Goal: Task Accomplishment & Management: Complete application form

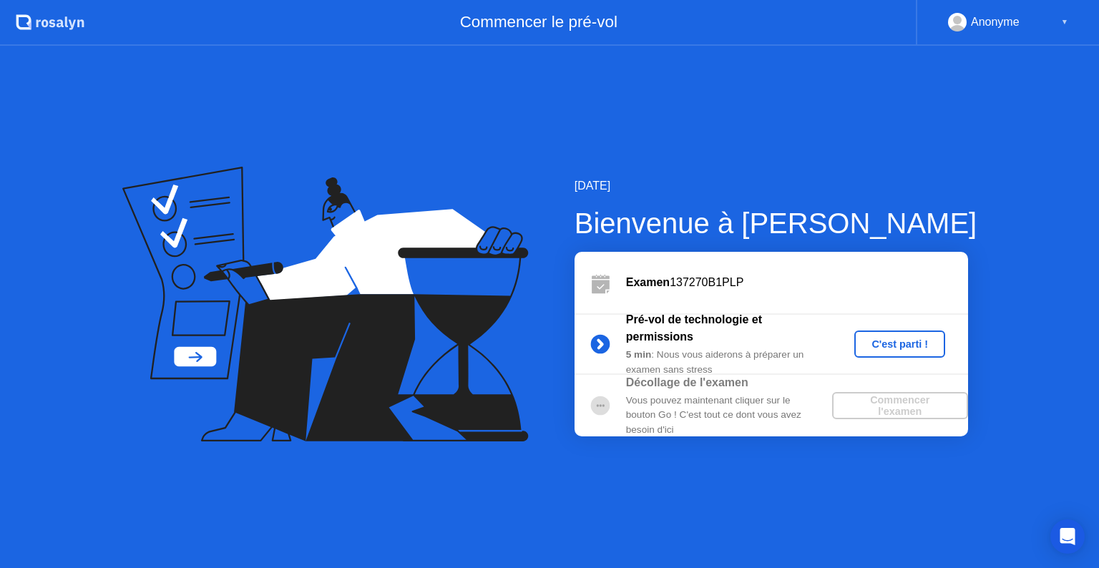
click at [750, 162] on div "11 septembre 2025 Bienvenue à Rosalyn Examen 137270B1PLP Pré-vol de technologie…" at bounding box center [549, 307] width 1099 height 522
drag, startPoint x: 733, startPoint y: 29, endPoint x: 708, endPoint y: 111, distance: 86.0
click at [708, 111] on app-layout-with-header ".st0{fill:#f0f8ff;} .st1{fill:#d4e3ff;} .st2{fill:#b4c2ff;} background Commence…" at bounding box center [549, 284] width 1099 height 568
click at [708, 111] on div "11 septembre 2025 Bienvenue à Rosalyn Examen 137270B1PLP Pré-vol de technologie…" at bounding box center [549, 307] width 1099 height 522
click at [896, 343] on div "C'est parti !" at bounding box center [899, 343] width 79 height 11
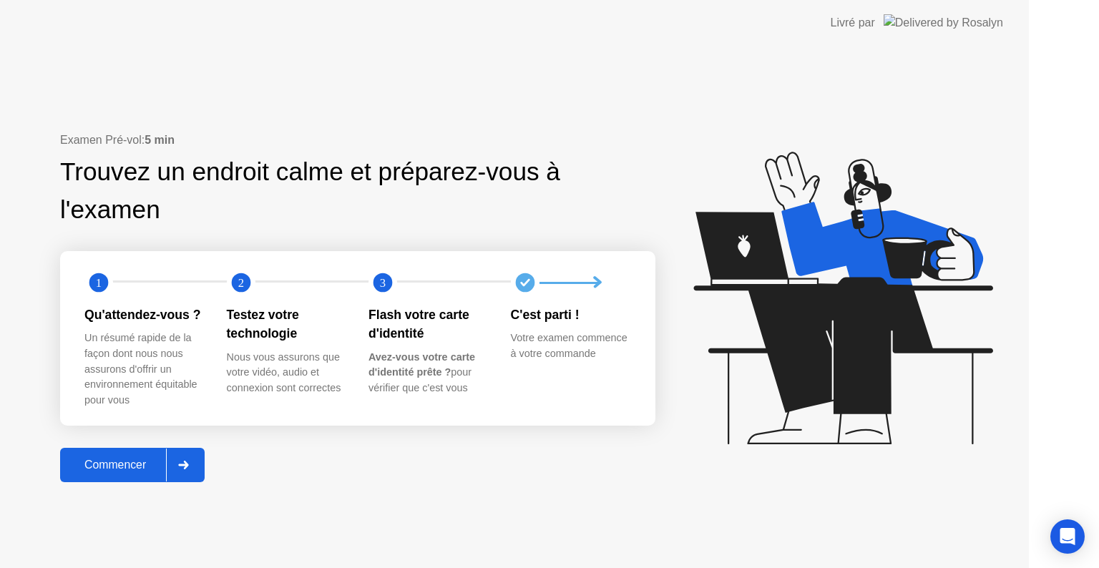
click at [896, 343] on icon at bounding box center [842, 298] width 299 height 293
drag, startPoint x: 896, startPoint y: 343, endPoint x: 886, endPoint y: 345, distance: 10.1
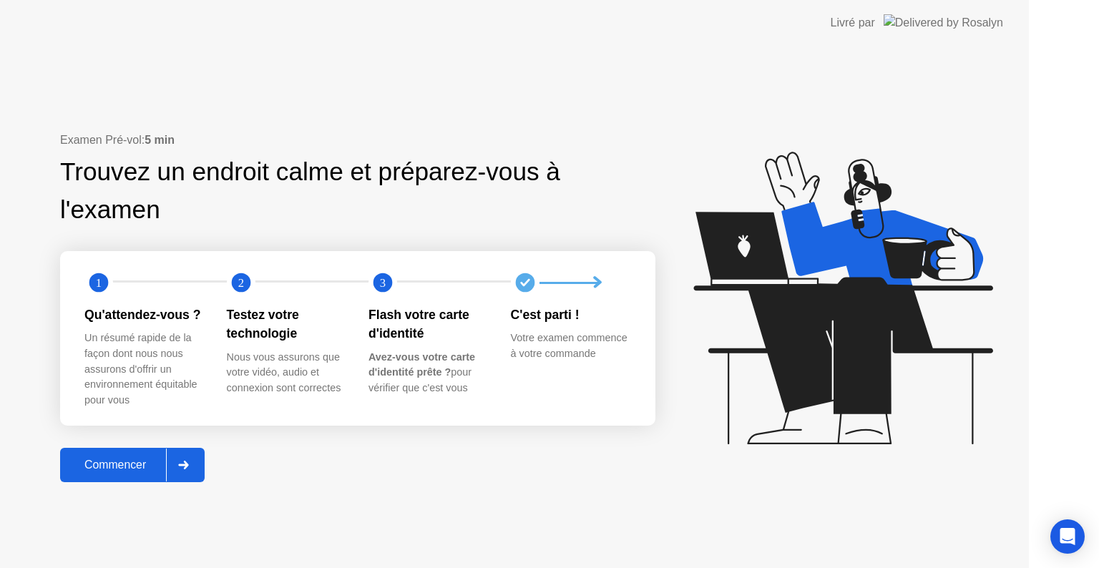
click at [886, 345] on icon at bounding box center [842, 298] width 299 height 293
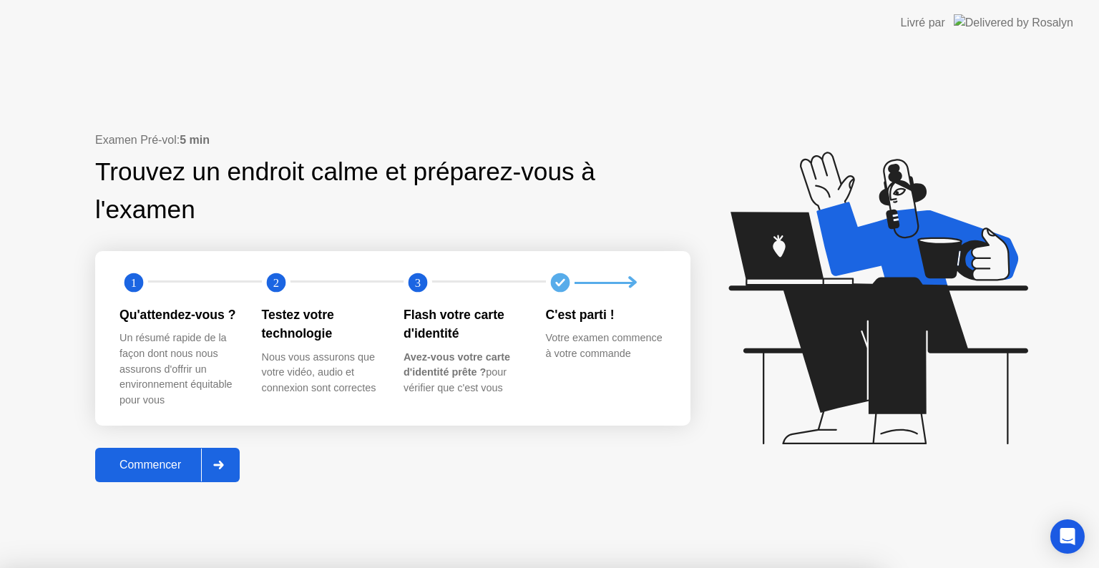
click at [759, 567] on div at bounding box center [549, 568] width 1099 height 0
drag, startPoint x: 759, startPoint y: 89, endPoint x: 623, endPoint y: 177, distance: 162.9
click at [623, 567] on div at bounding box center [549, 568] width 1099 height 0
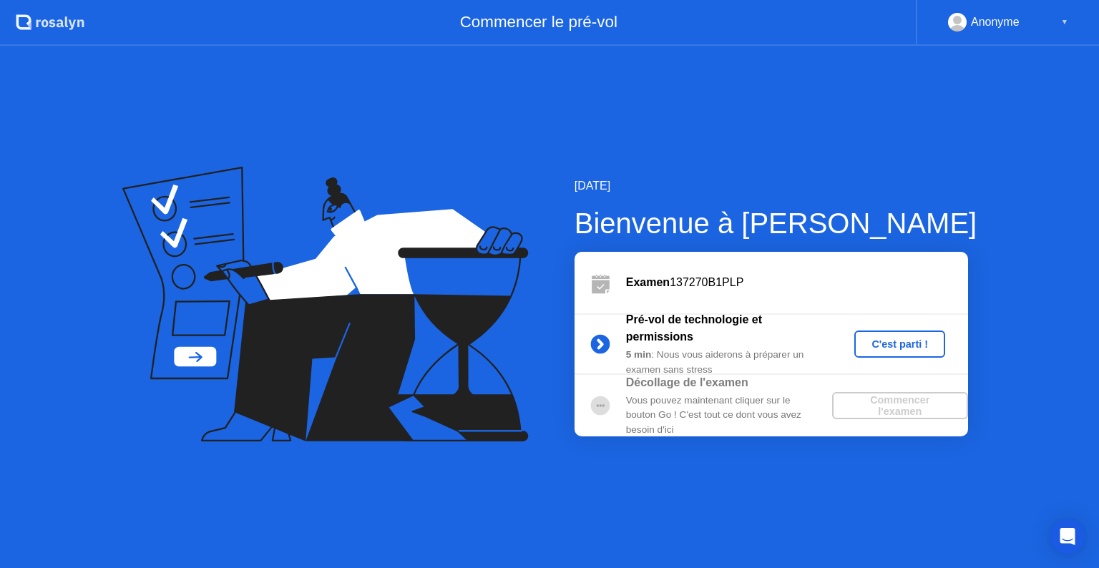
click at [882, 350] on div "C'est parti !" at bounding box center [899, 343] width 79 height 11
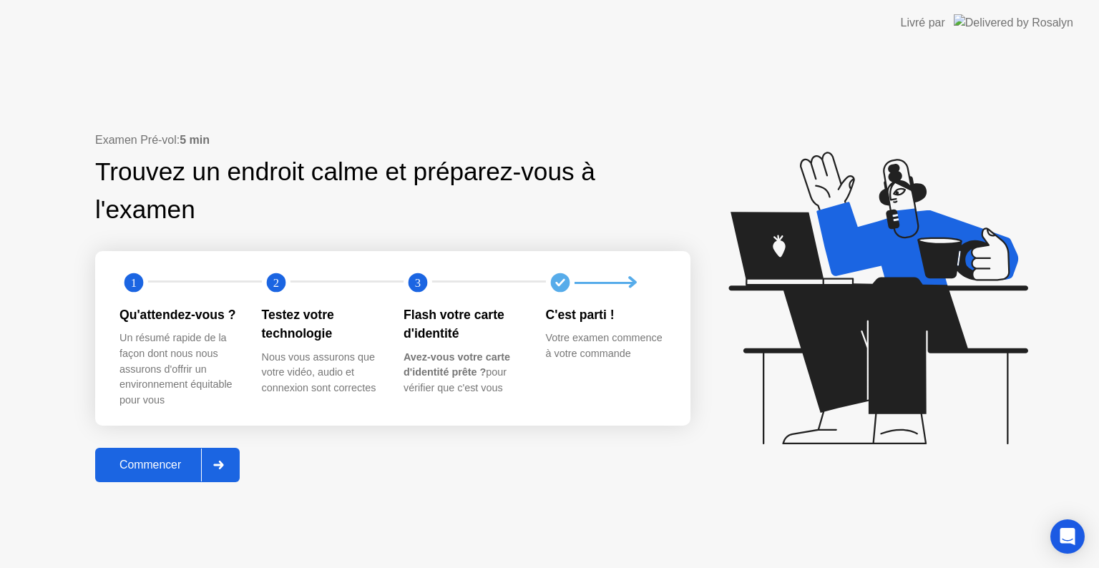
click at [170, 467] on div "Commencer" at bounding box center [150, 465] width 102 height 13
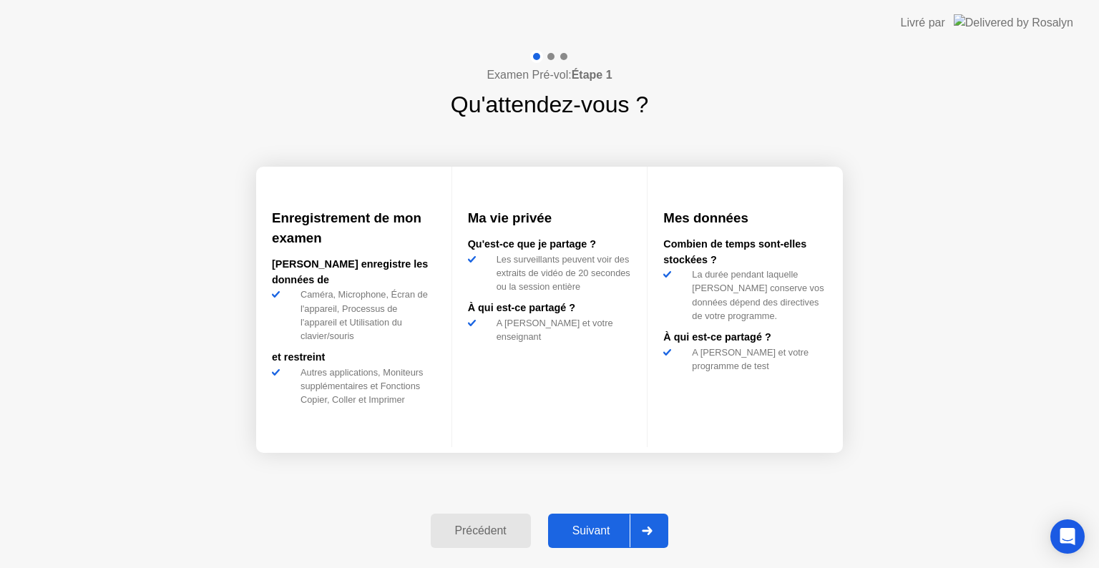
click at [595, 529] on div "Suivant" at bounding box center [591, 530] width 78 height 13
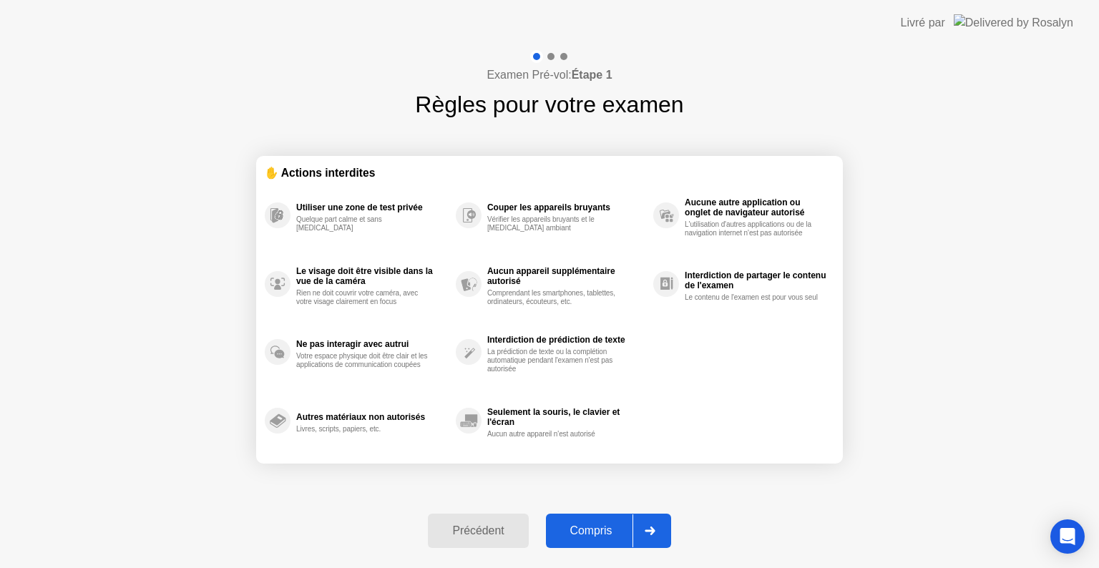
click at [595, 529] on div "Compris" at bounding box center [591, 530] width 82 height 13
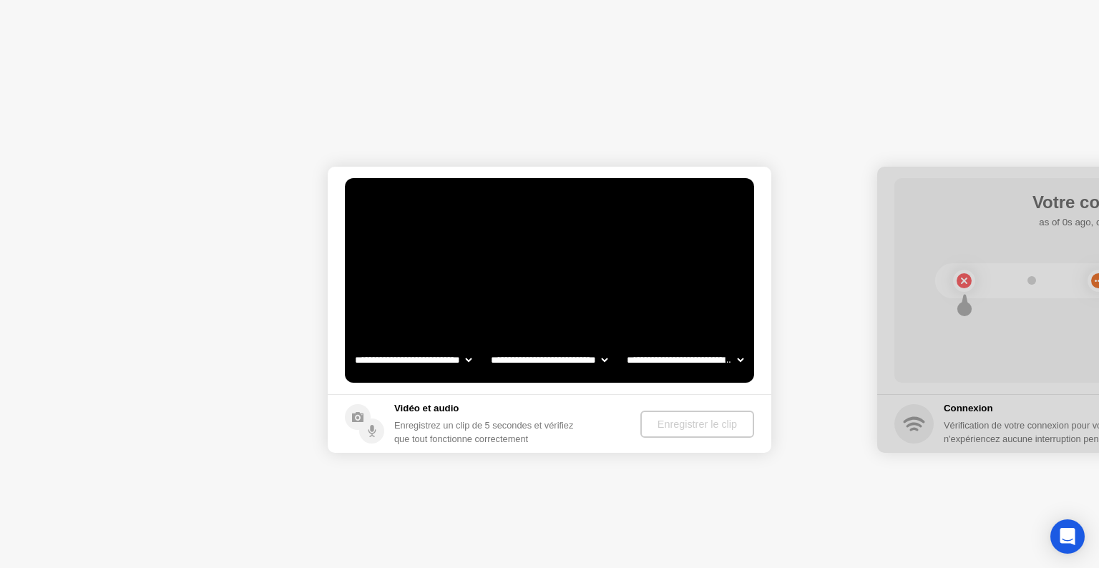
select select "**********"
select select "*******"
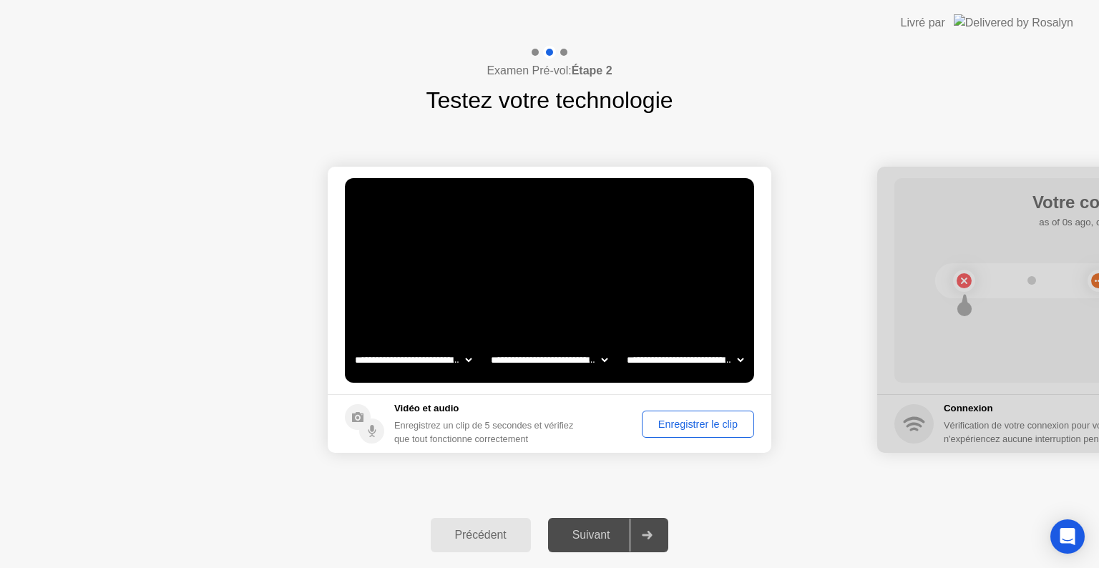
click at [705, 421] on div "Enregistrer le clip" at bounding box center [698, 424] width 102 height 11
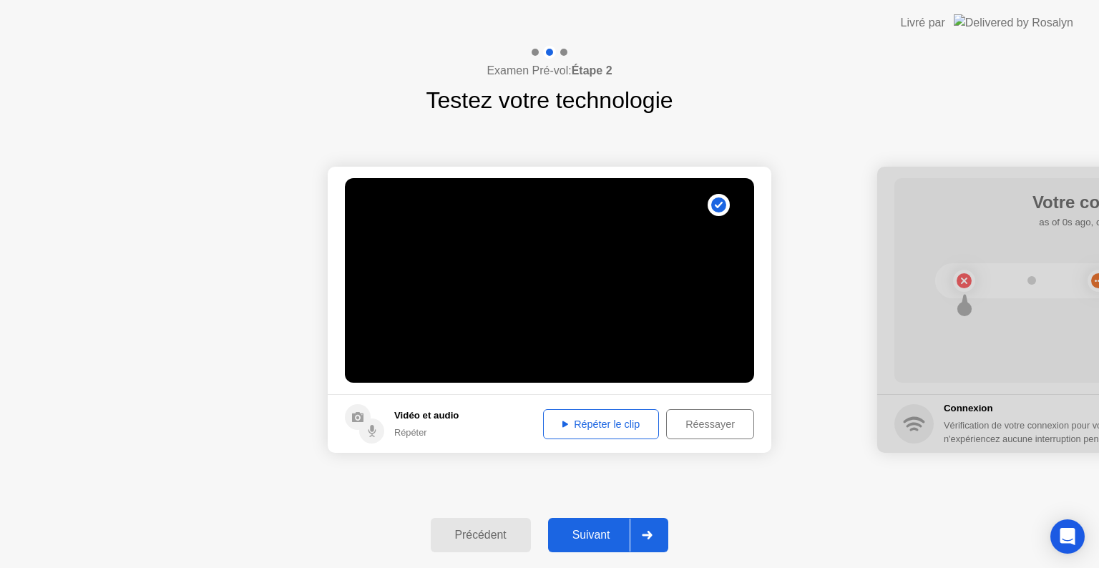
click at [610, 421] on div "Répéter le clip" at bounding box center [601, 424] width 106 height 11
click at [593, 540] on div "Suivant" at bounding box center [591, 535] width 78 height 13
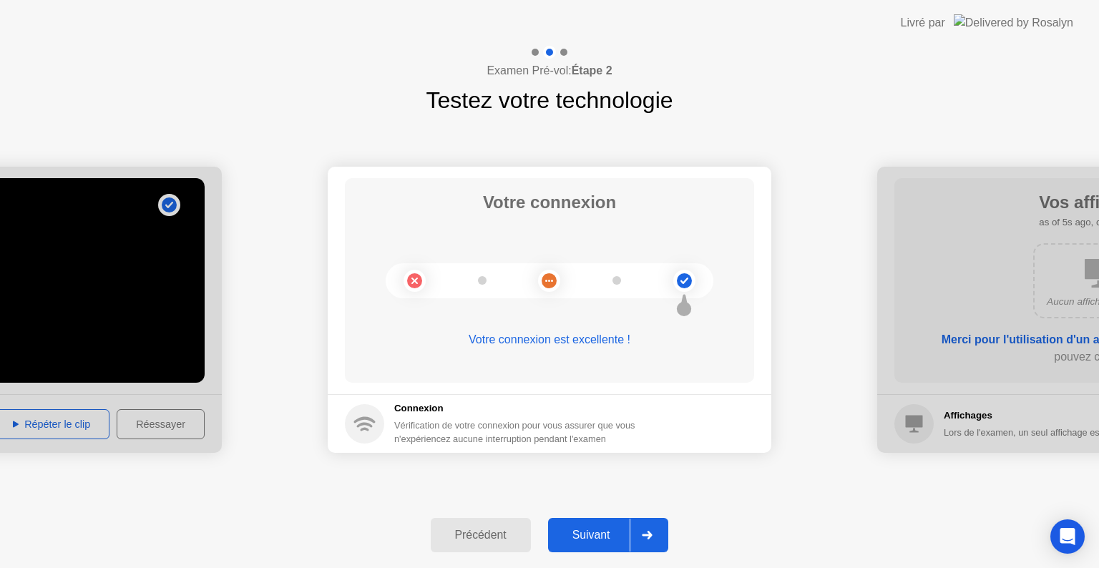
click at [593, 540] on div "Suivant" at bounding box center [591, 535] width 78 height 13
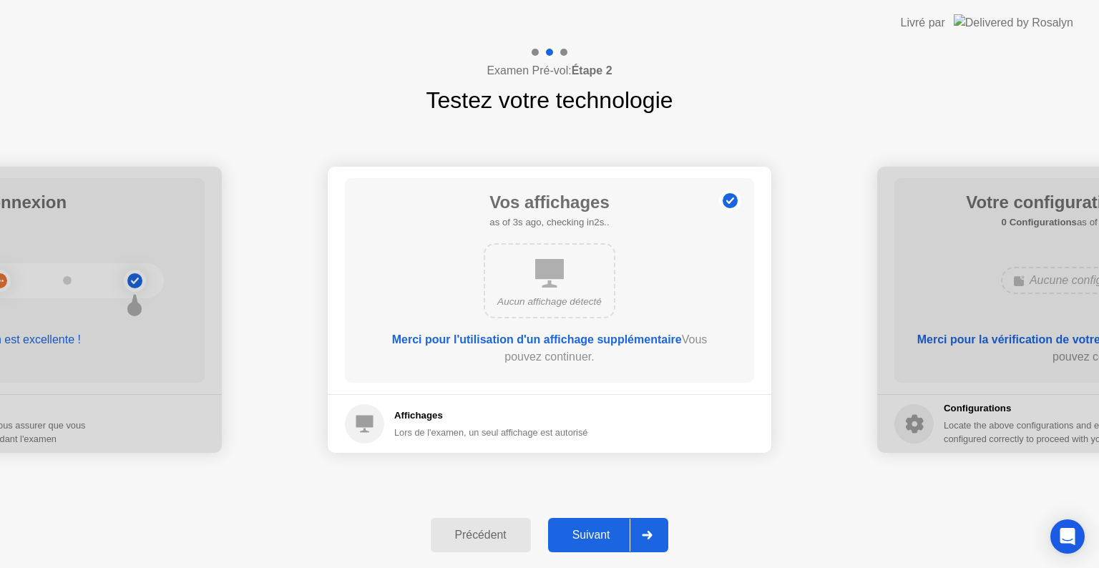
click at [593, 540] on div "Suivant" at bounding box center [591, 535] width 78 height 13
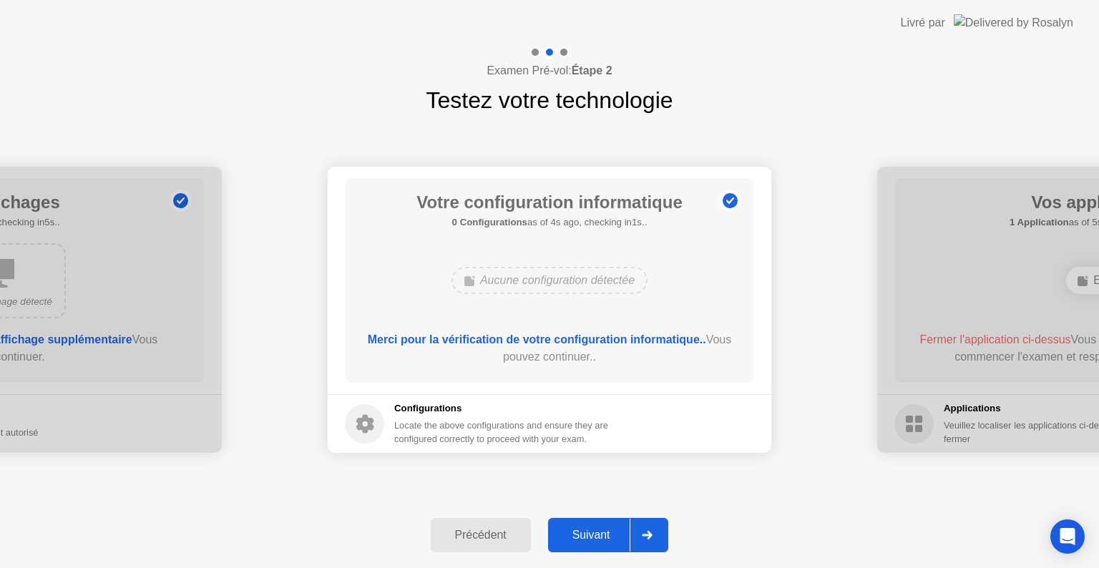
click at [593, 540] on div "Suivant" at bounding box center [591, 535] width 78 height 13
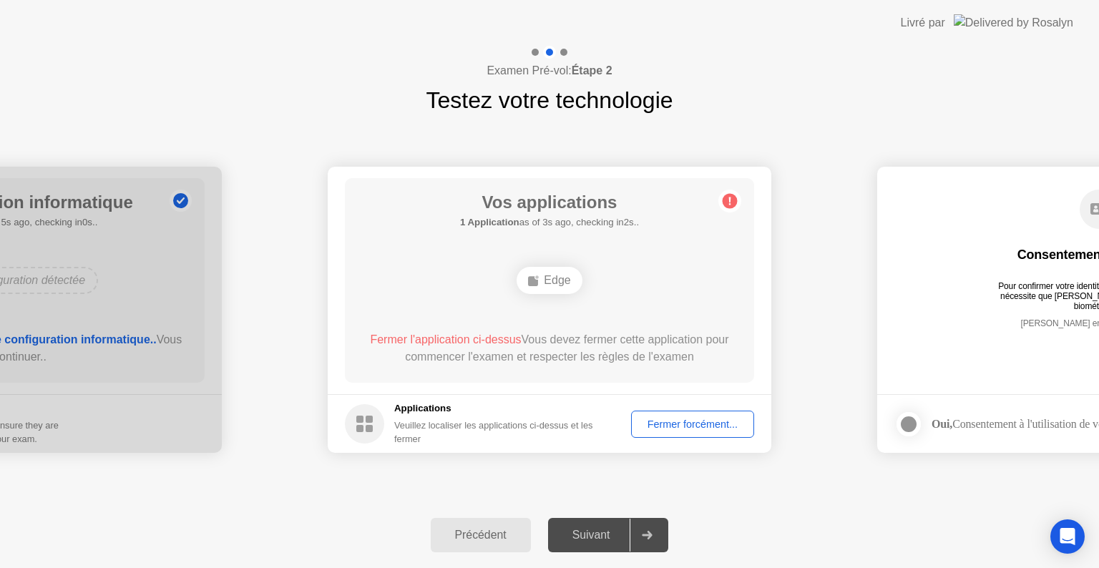
click at [690, 420] on div "Fermer forcément..." at bounding box center [692, 424] width 113 height 11
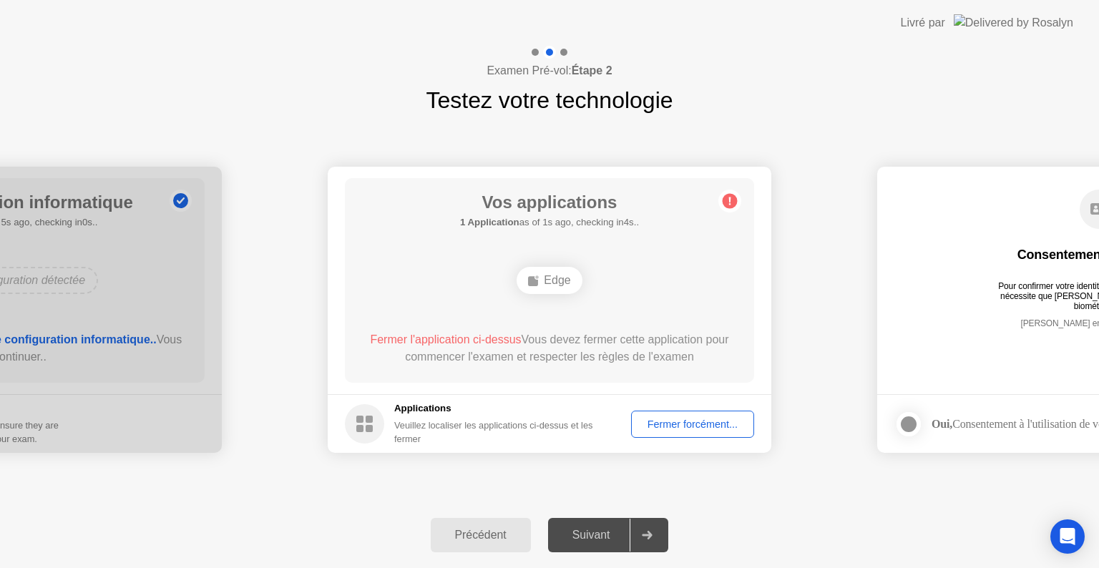
click at [733, 203] on circle at bounding box center [730, 201] width 15 height 15
click at [612, 537] on div "Suivant" at bounding box center [591, 535] width 78 height 13
drag, startPoint x: 612, startPoint y: 537, endPoint x: 650, endPoint y: 539, distance: 37.9
click at [650, 539] on div at bounding box center [647, 535] width 34 height 33
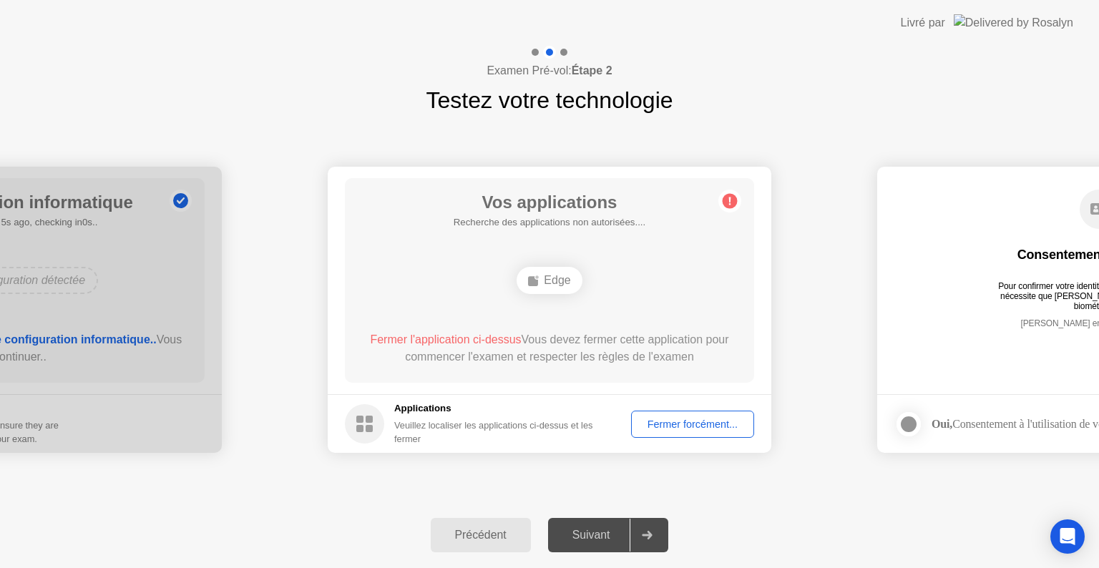
click at [650, 539] on div at bounding box center [647, 535] width 34 height 33
click at [630, 537] on div "Suivant" at bounding box center [591, 535] width 78 height 13
drag, startPoint x: 630, startPoint y: 537, endPoint x: 621, endPoint y: 534, distance: 9.7
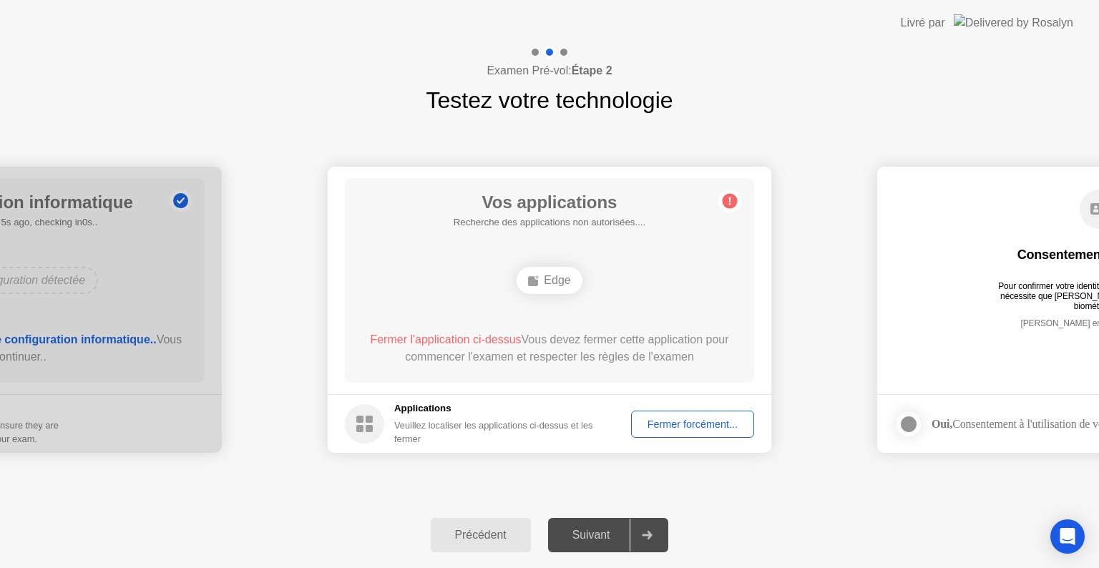
click at [621, 534] on div "Suivant" at bounding box center [591, 535] width 78 height 13
click at [366, 418] on rect at bounding box center [369, 419] width 7 height 7
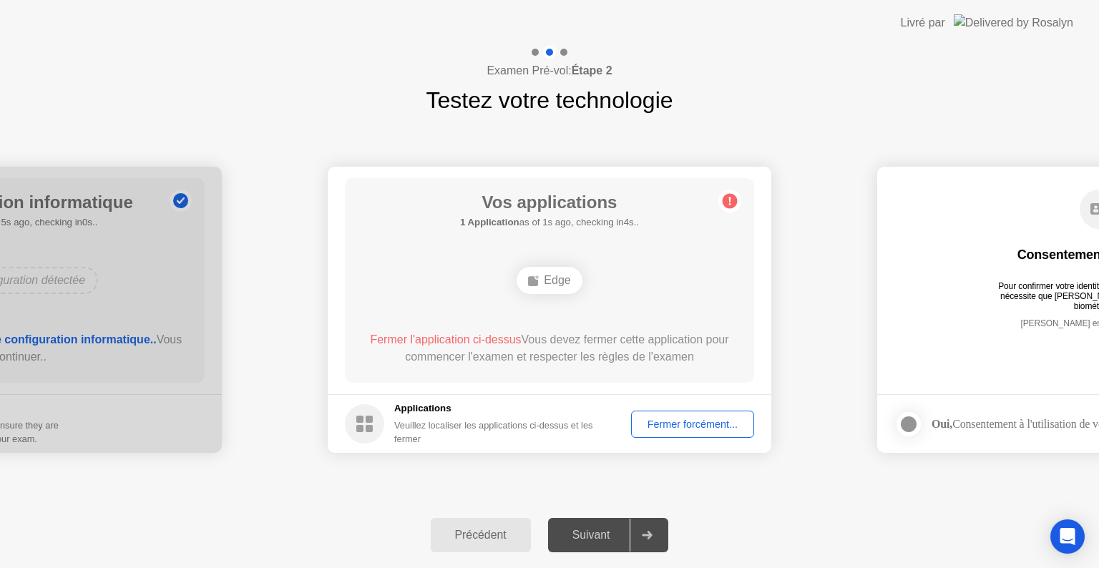
click at [607, 541] on div "Suivant" at bounding box center [591, 535] width 78 height 13
click at [909, 425] on div at bounding box center [908, 424] width 17 height 17
drag, startPoint x: 972, startPoint y: 362, endPoint x: 916, endPoint y: 353, distance: 57.3
click at [916, 353] on main "Consentement biométrique Pour confirmer votre identité, votre programme de test…" at bounding box center [1099, 281] width 444 height 228
drag, startPoint x: 986, startPoint y: 303, endPoint x: 852, endPoint y: 280, distance: 135.6
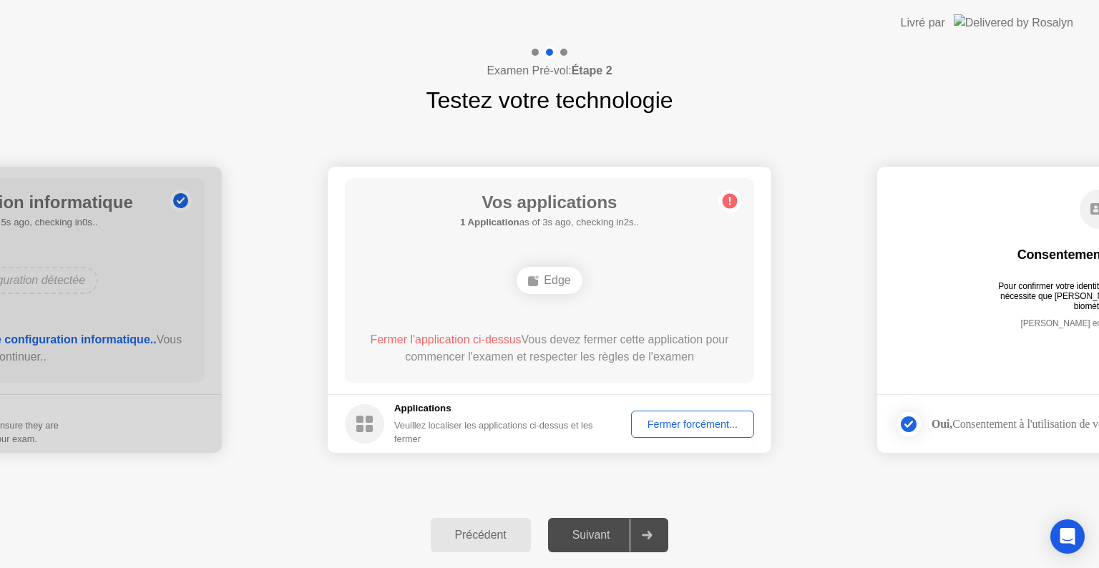
click at [535, 279] on rect at bounding box center [533, 281] width 10 height 10
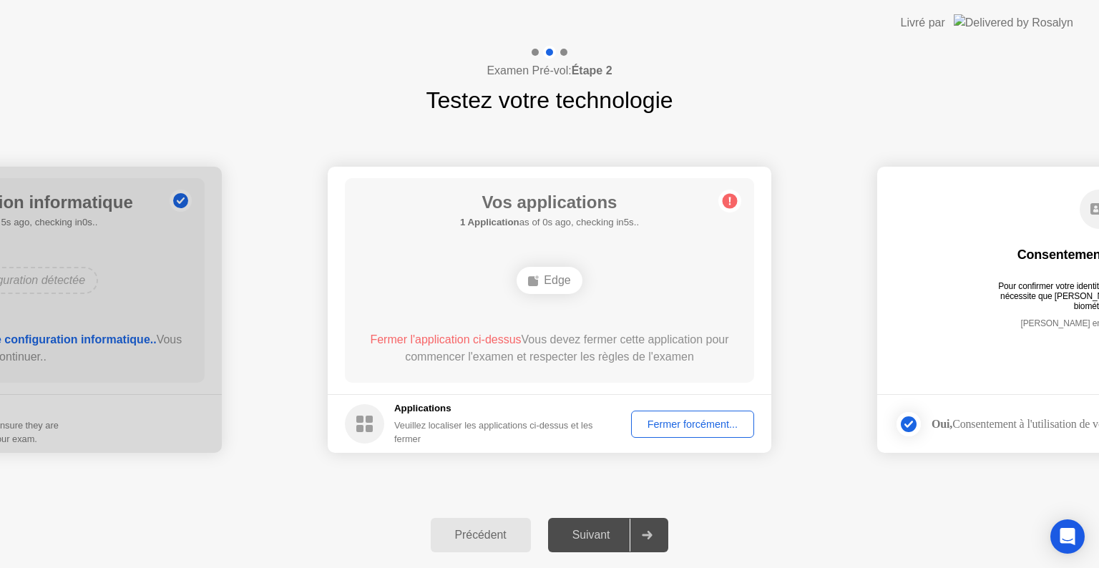
click at [535, 279] on rect at bounding box center [533, 281] width 10 height 10
drag, startPoint x: 535, startPoint y: 279, endPoint x: 554, endPoint y: 275, distance: 18.9
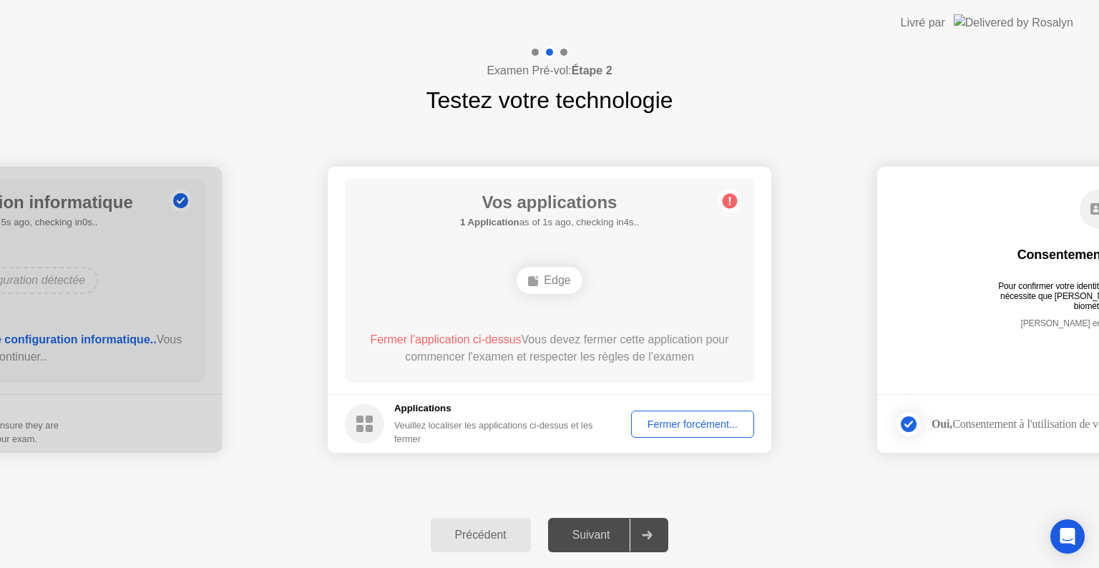
click at [554, 275] on div "Edge" at bounding box center [549, 280] width 65 height 27
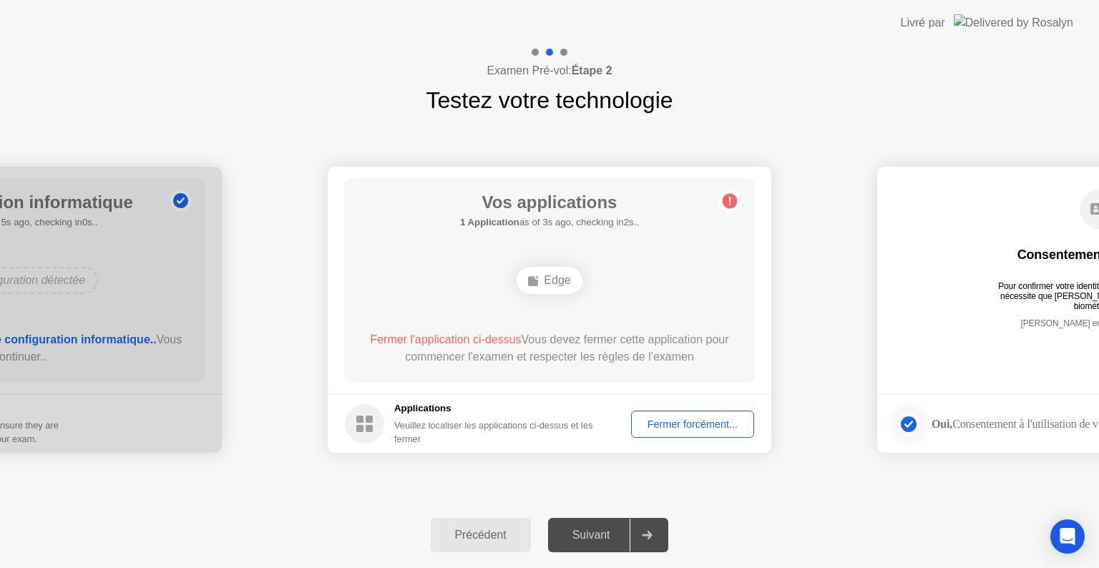
click at [554, 275] on div "Edge" at bounding box center [549, 280] width 65 height 27
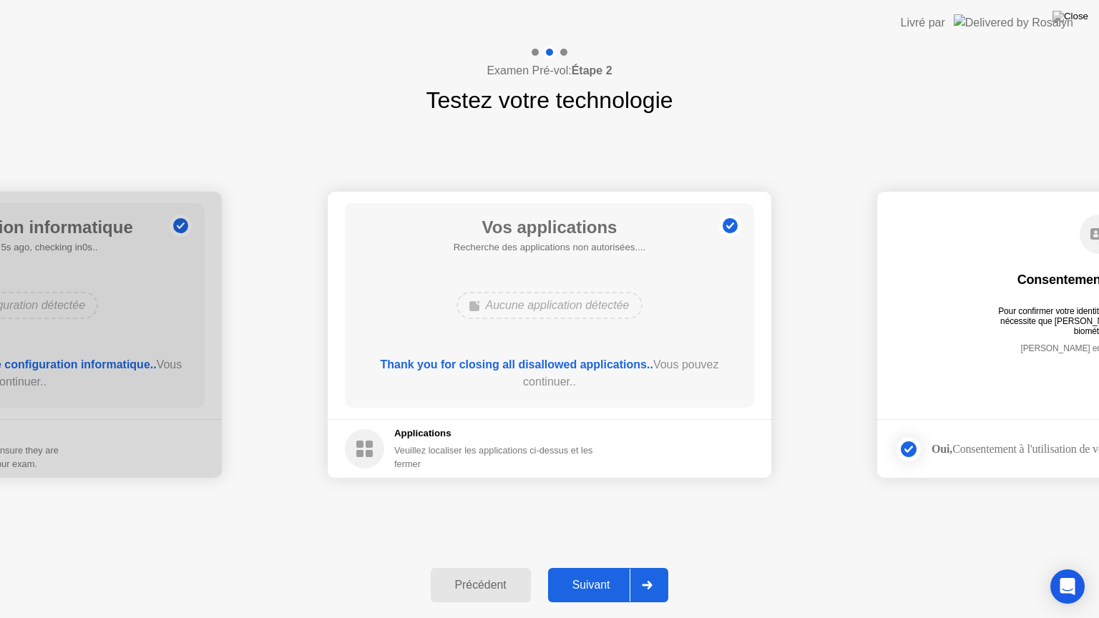
click at [601, 567] on div "Suivant" at bounding box center [591, 585] width 78 height 13
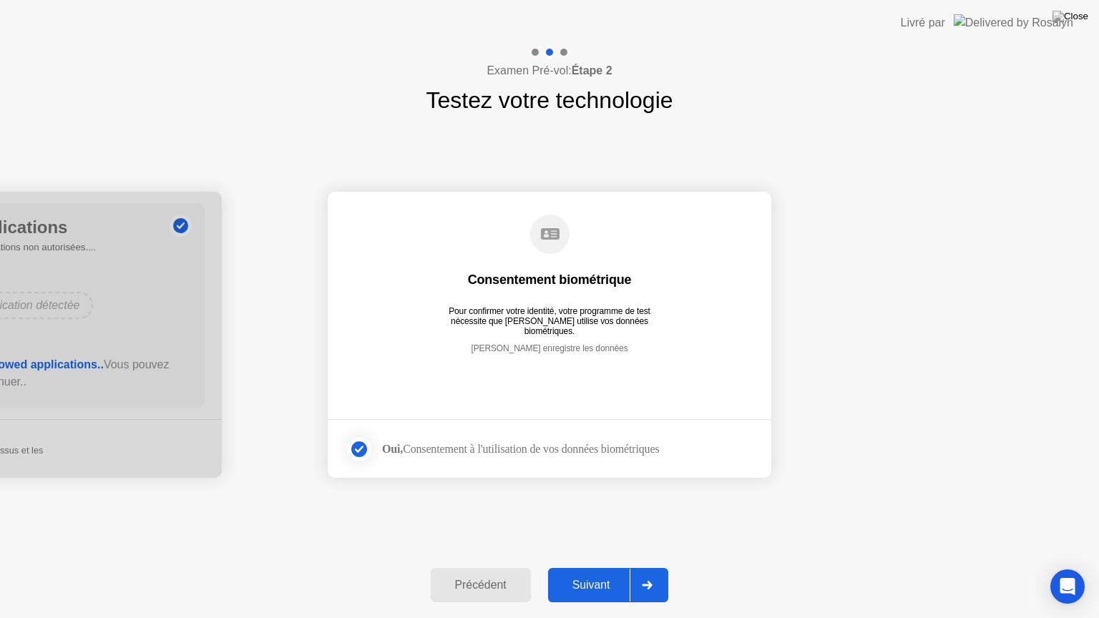
click at [601, 567] on div "Suivant" at bounding box center [591, 585] width 78 height 13
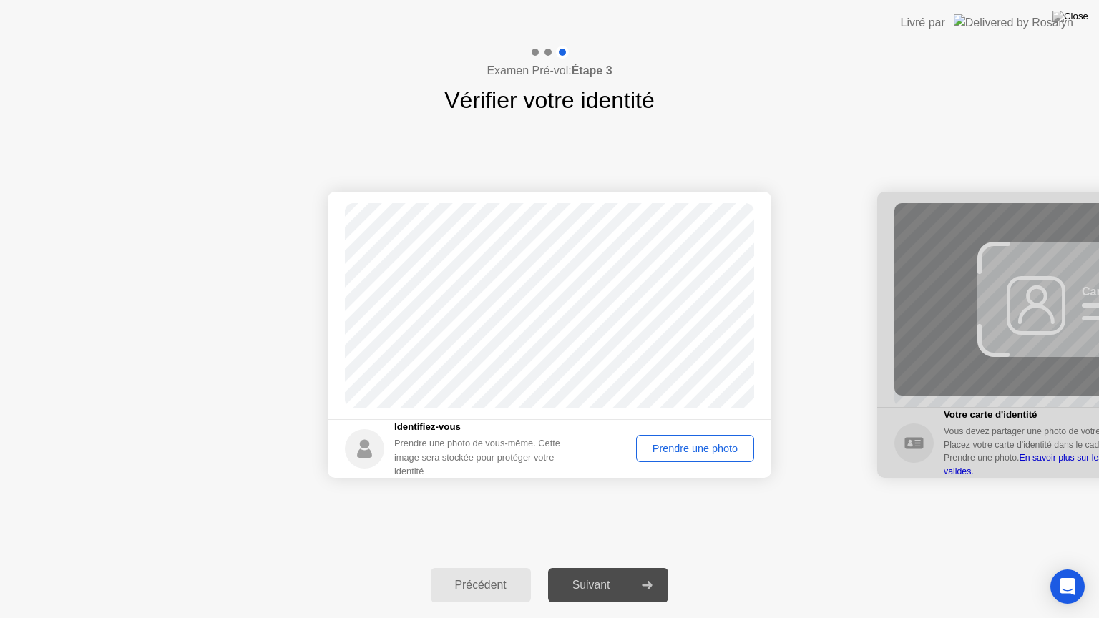
click at [680, 446] on div "Prendre une photo" at bounding box center [695, 448] width 108 height 11
click at [589, 567] on div "Suivant" at bounding box center [591, 585] width 78 height 13
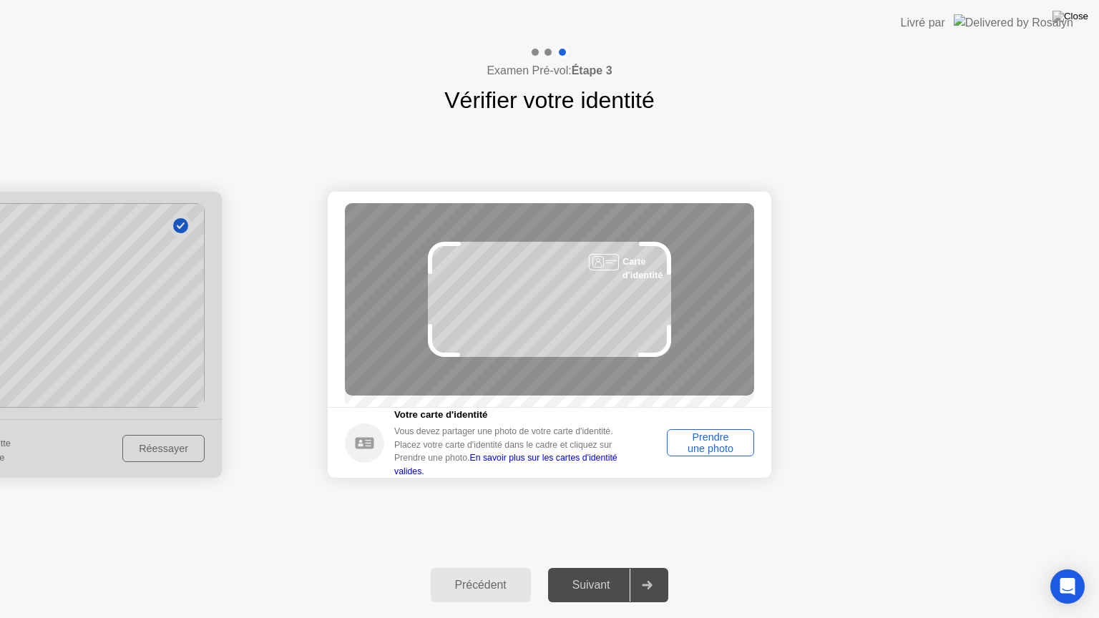
click at [728, 454] on div "Prendre une photo" at bounding box center [710, 442] width 77 height 23
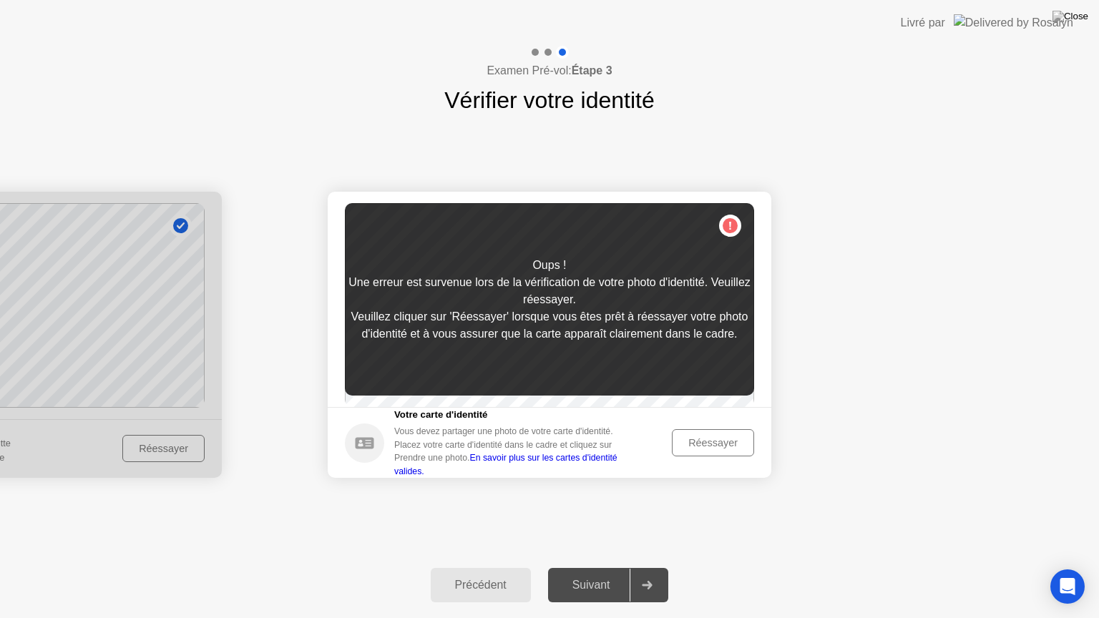
click at [722, 449] on div "Réessayer" at bounding box center [713, 442] width 72 height 11
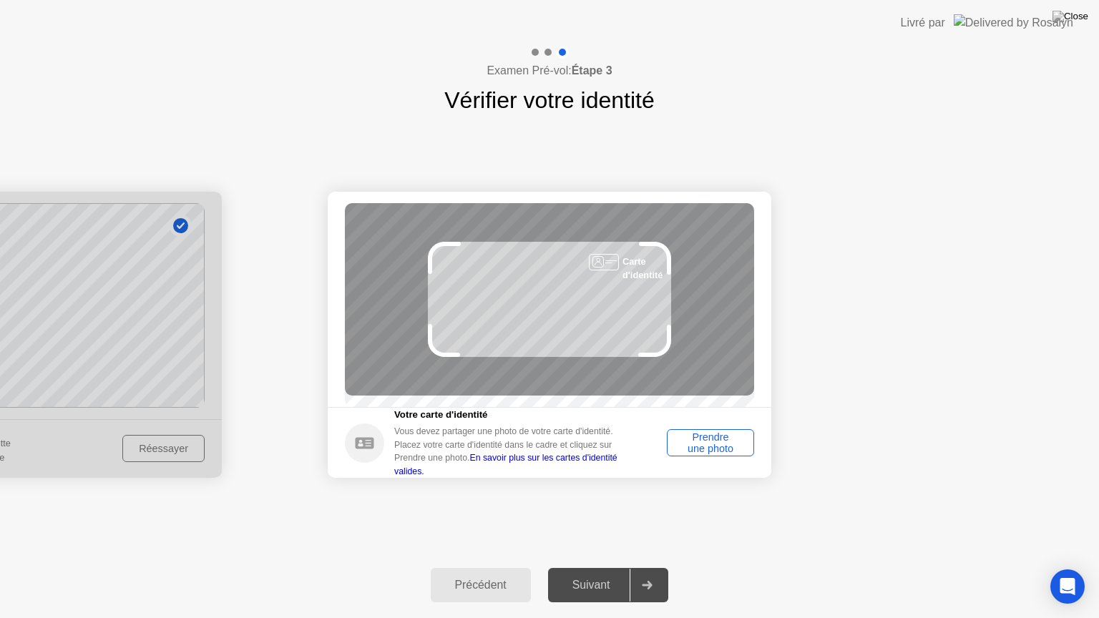
click at [722, 452] on div "Prendre une photo" at bounding box center [710, 442] width 77 height 23
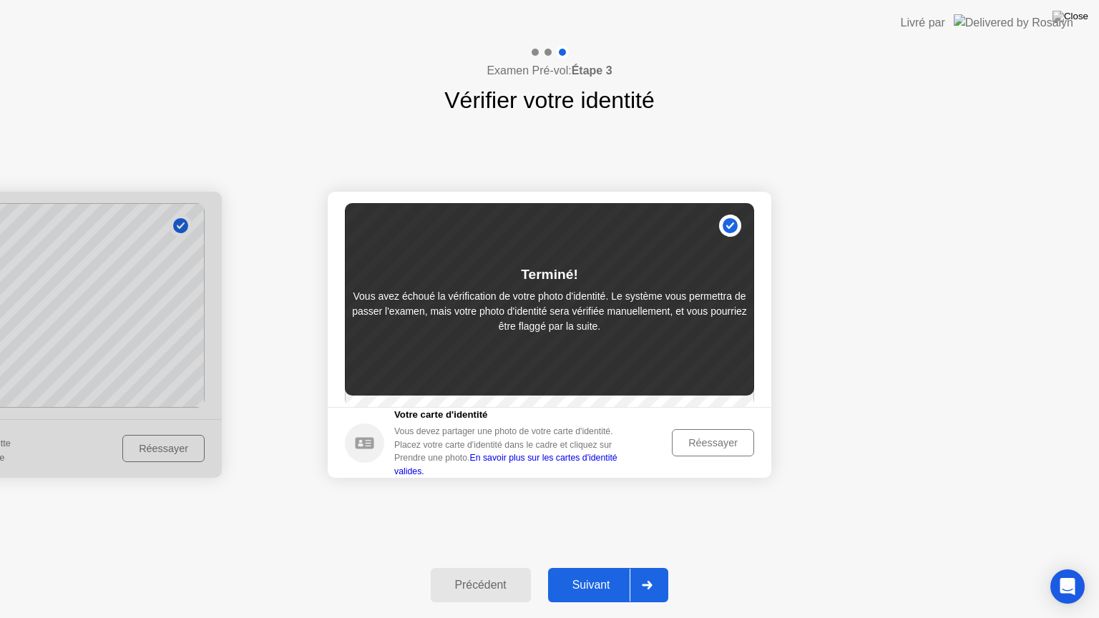
click at [468, 567] on div "Précédent" at bounding box center [481, 585] width 92 height 13
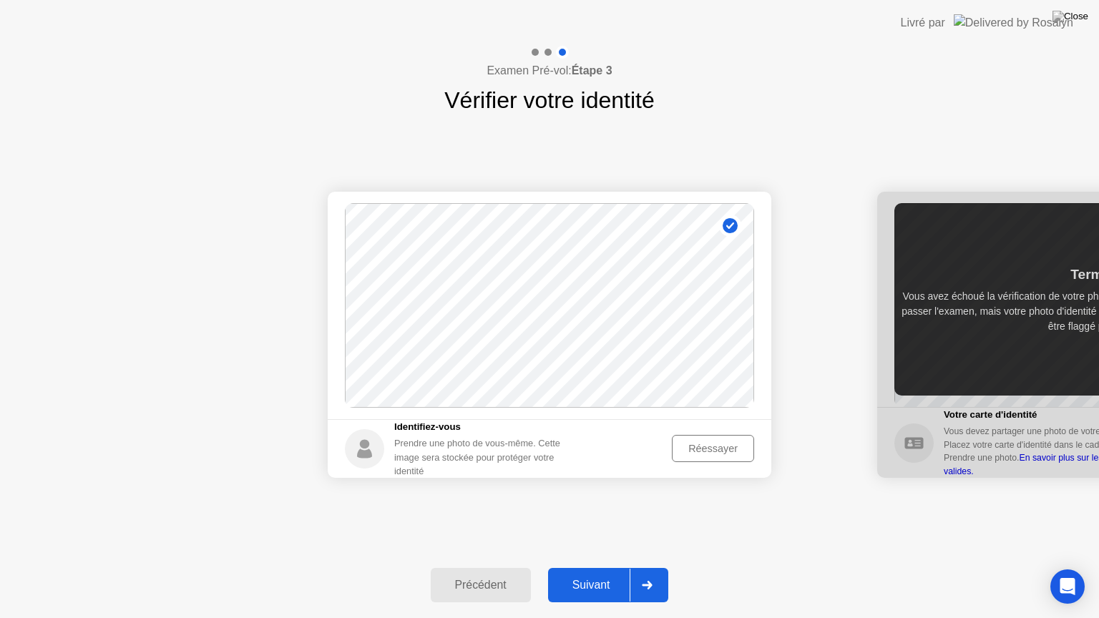
click at [712, 454] on div "Réessayer" at bounding box center [713, 448] width 72 height 11
click at [712, 454] on div "Prendre une photo" at bounding box center [695, 448] width 108 height 11
click at [712, 454] on div "Réessayer" at bounding box center [713, 448] width 72 height 11
click at [712, 454] on div "Prendre une photo" at bounding box center [695, 448] width 108 height 11
click at [609, 567] on div "Suivant" at bounding box center [591, 585] width 78 height 13
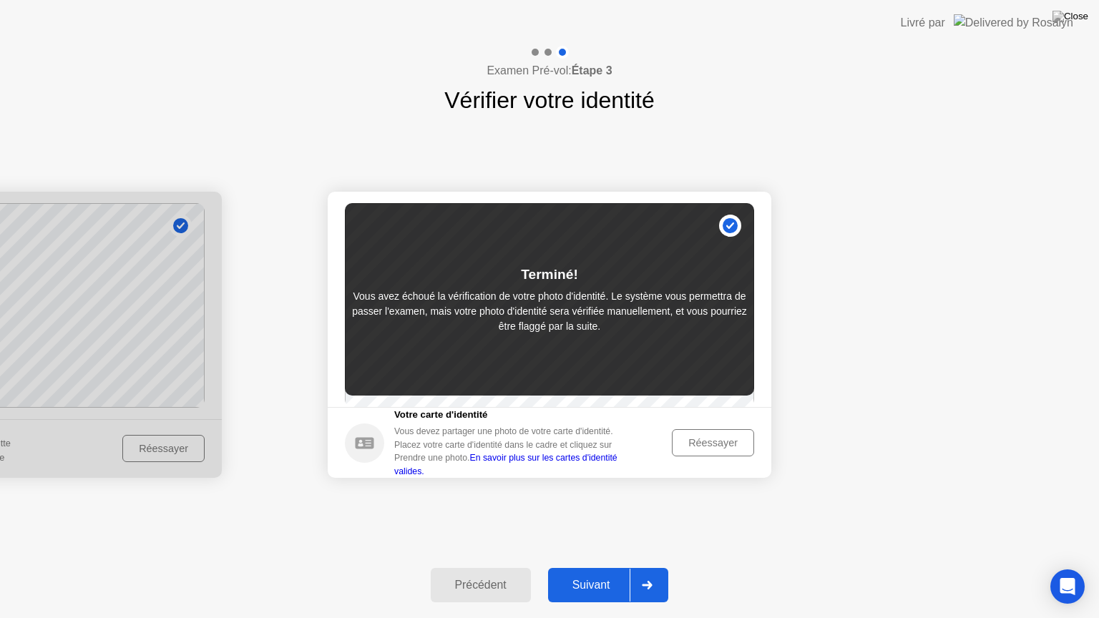
click at [701, 449] on div "Réessayer" at bounding box center [713, 442] width 72 height 11
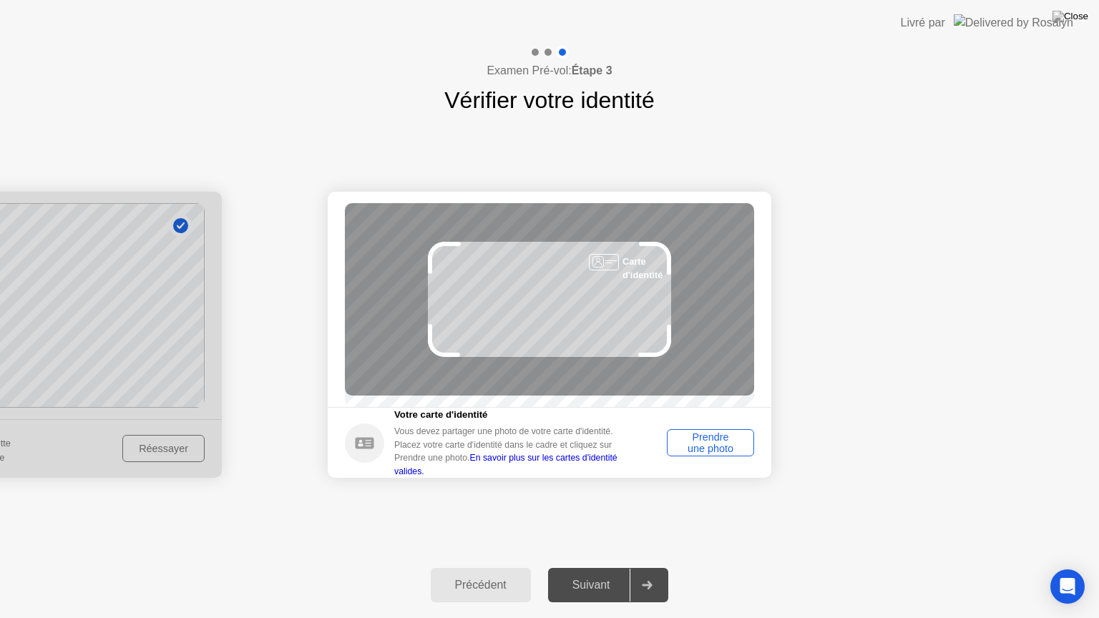
click at [701, 452] on div "Prendre une photo" at bounding box center [710, 442] width 77 height 23
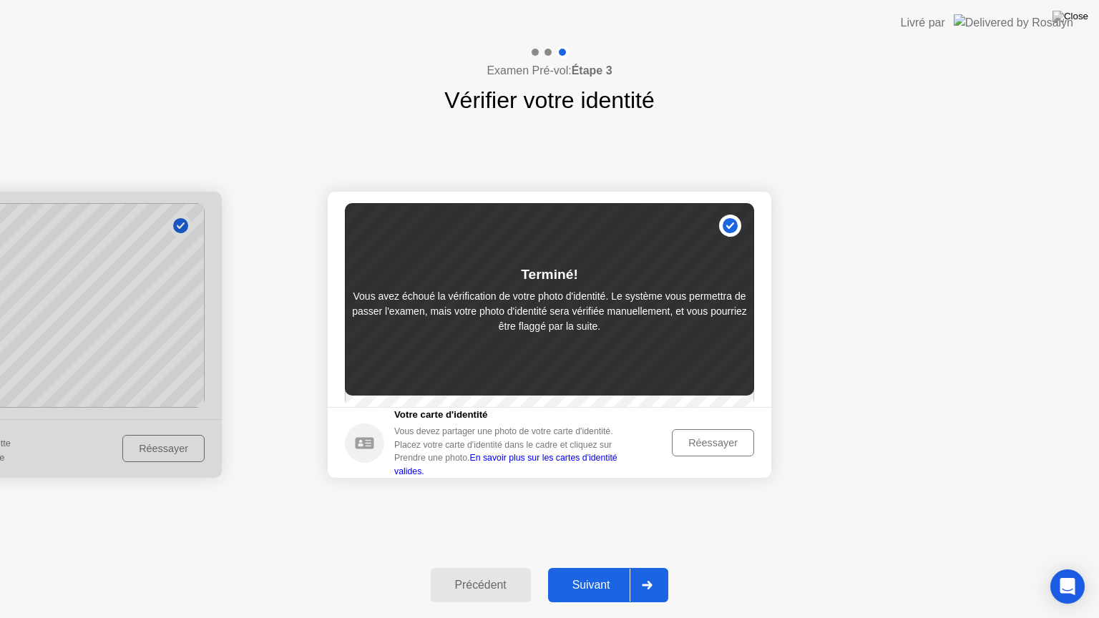
click at [712, 446] on div "Réessayer" at bounding box center [713, 442] width 72 height 11
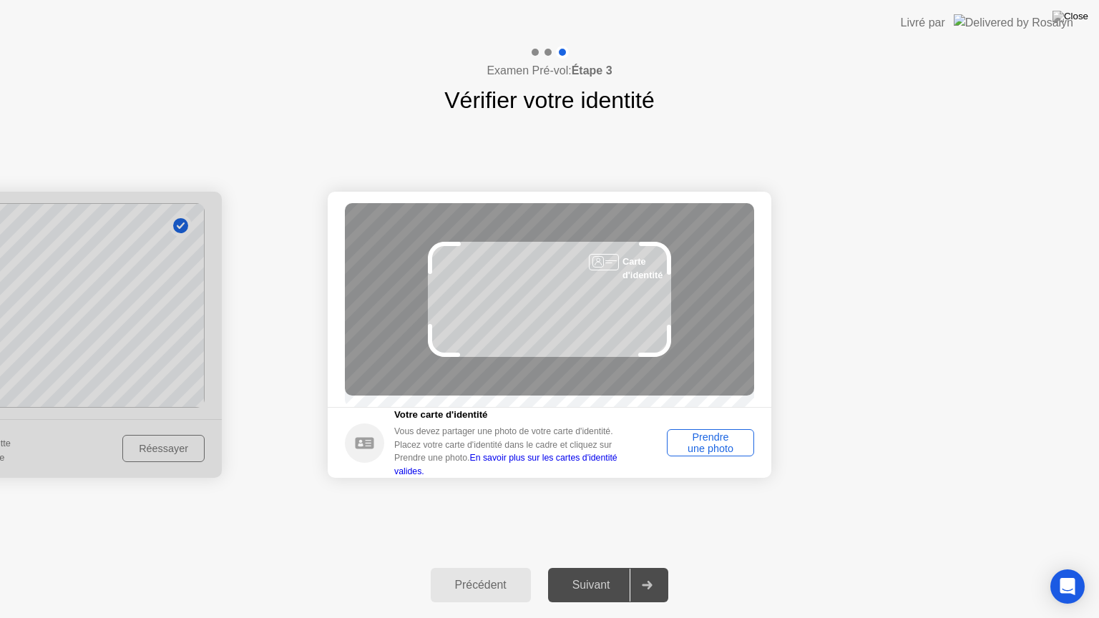
click at [712, 446] on div "Prendre une photo" at bounding box center [710, 442] width 77 height 23
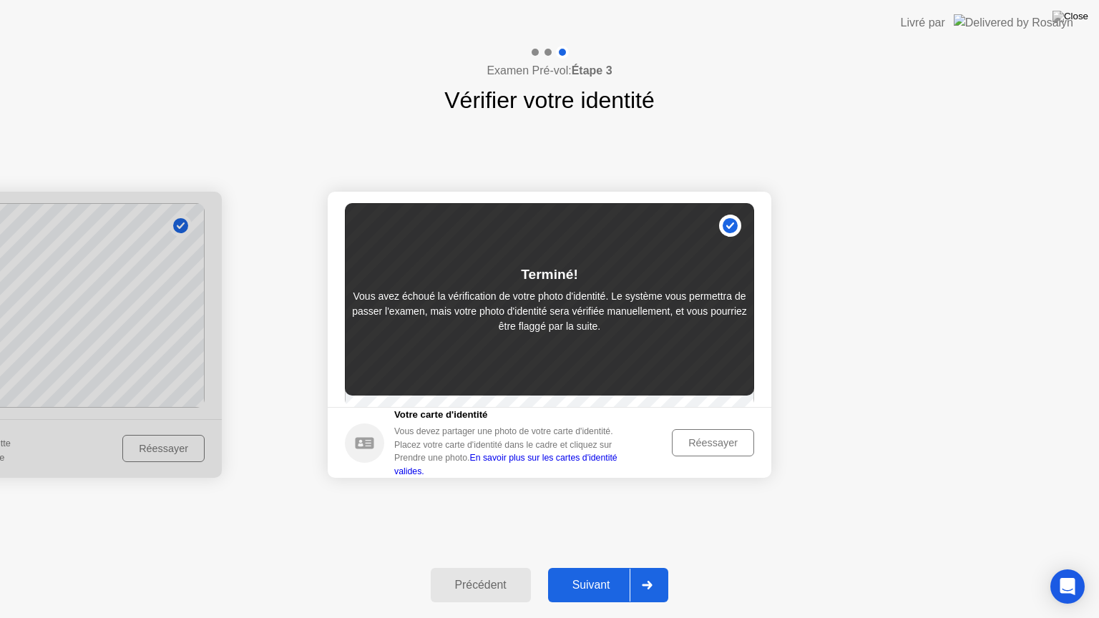
click at [146, 454] on div at bounding box center [0, 335] width 444 height 286
click at [155, 448] on div at bounding box center [0, 335] width 444 height 286
click at [479, 567] on div "Précédent" at bounding box center [481, 585] width 92 height 13
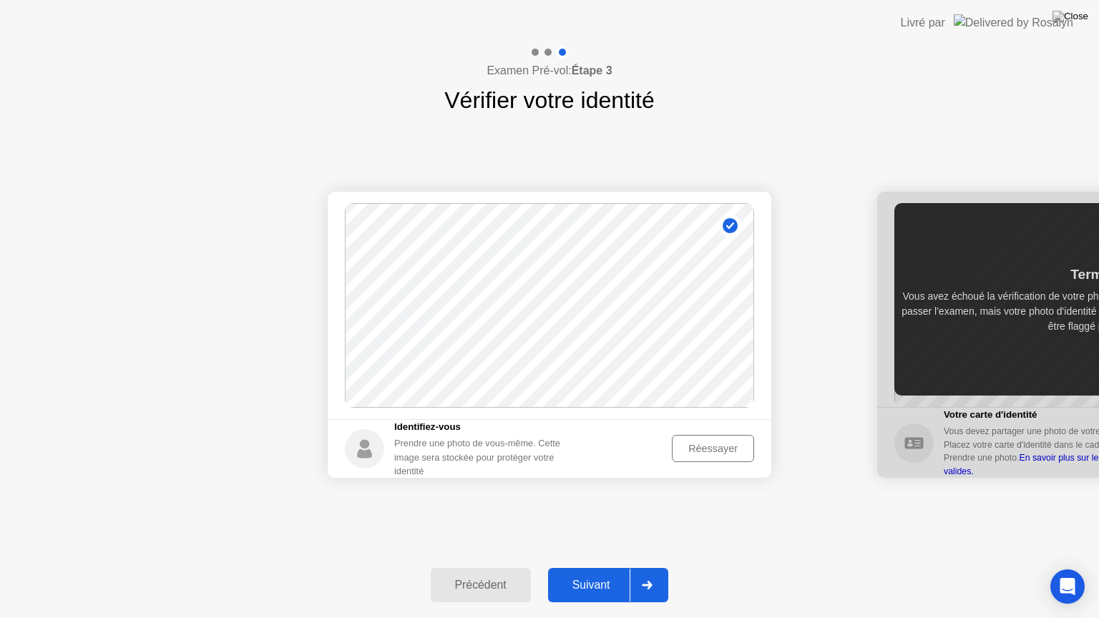
click at [701, 447] on div "Réessayer" at bounding box center [713, 448] width 72 height 11
click at [701, 447] on div "Prendre une photo" at bounding box center [695, 448] width 108 height 11
click at [701, 447] on div "Réessayer" at bounding box center [713, 448] width 72 height 11
click at [688, 452] on div "Prendre une photo" at bounding box center [695, 448] width 108 height 11
click at [695, 453] on div "Réessayer" at bounding box center [713, 448] width 72 height 11
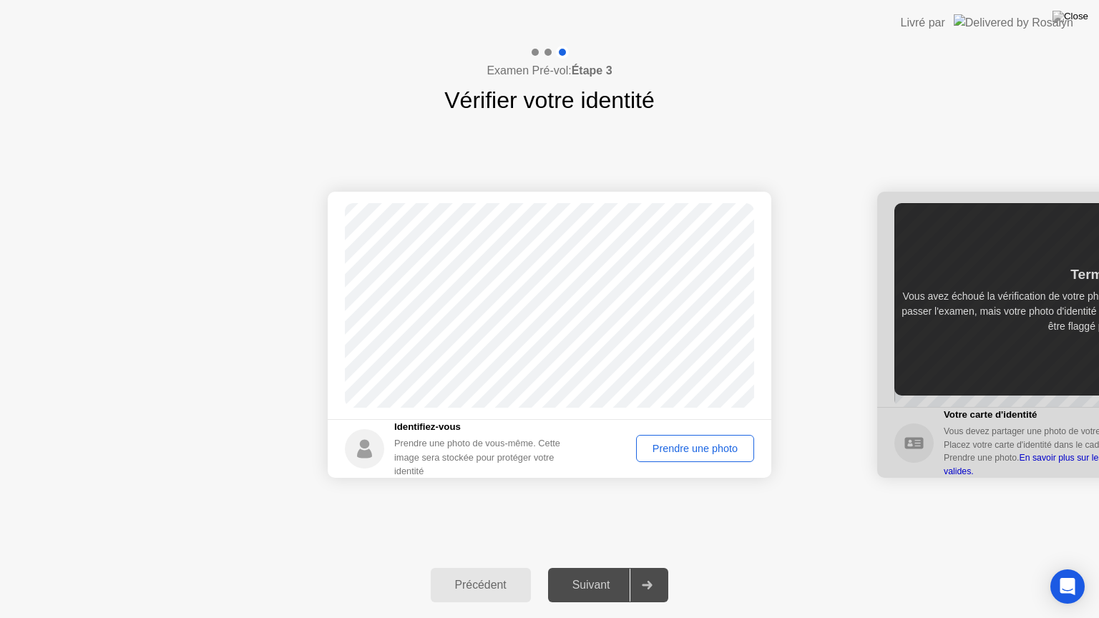
click at [695, 453] on div "Prendre une photo" at bounding box center [695, 448] width 108 height 11
click at [708, 446] on div "Réessayer" at bounding box center [713, 448] width 72 height 11
click at [708, 446] on div "Prendre une photo" at bounding box center [695, 448] width 108 height 11
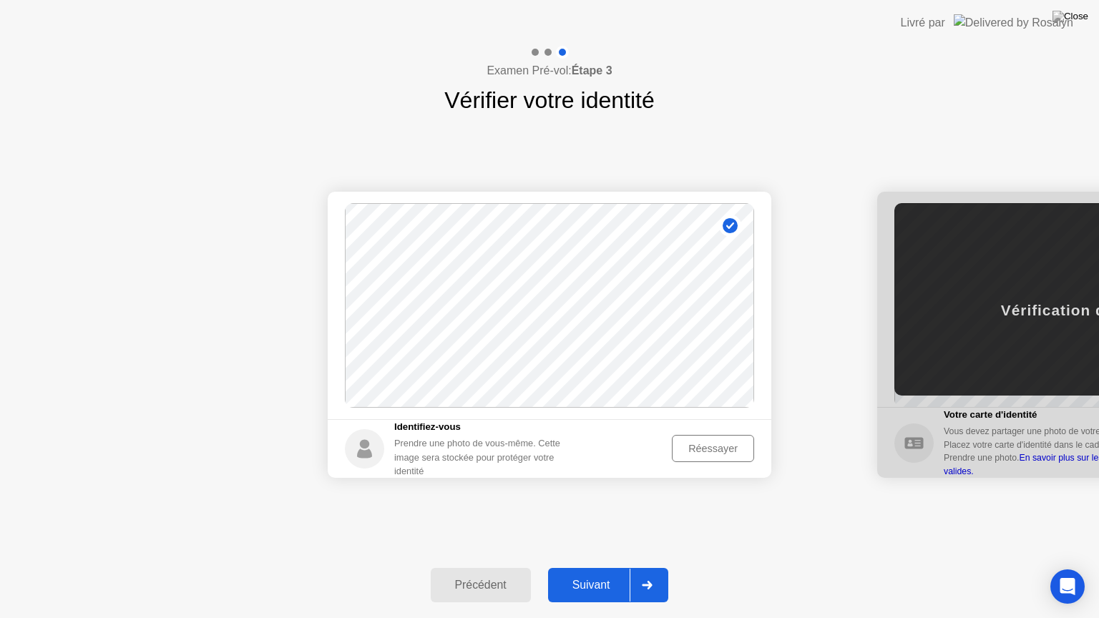
click at [603, 567] on div "Suivant" at bounding box center [591, 585] width 78 height 13
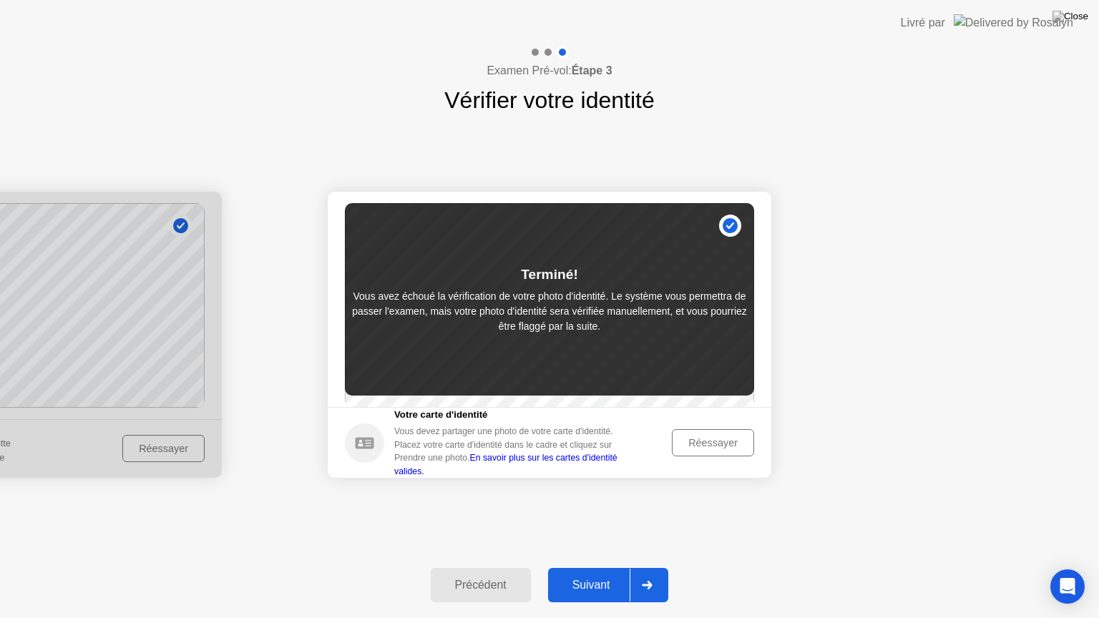
click at [715, 449] on div "Réessayer" at bounding box center [713, 442] width 72 height 11
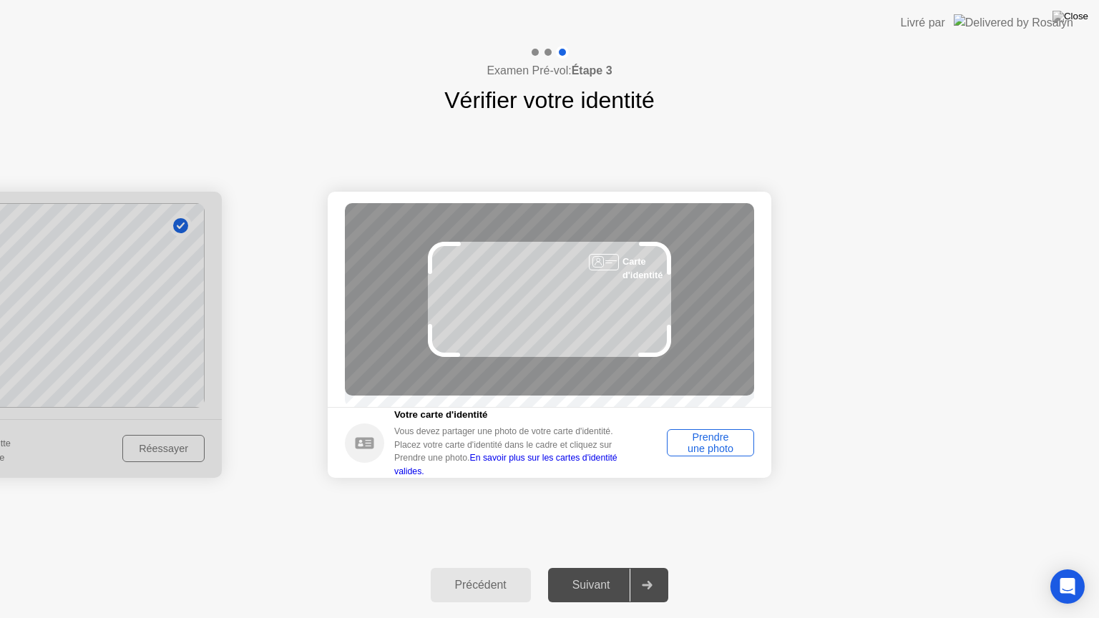
click at [715, 449] on div "Prendre une photo" at bounding box center [710, 442] width 77 height 23
